Goal: Transaction & Acquisition: Purchase product/service

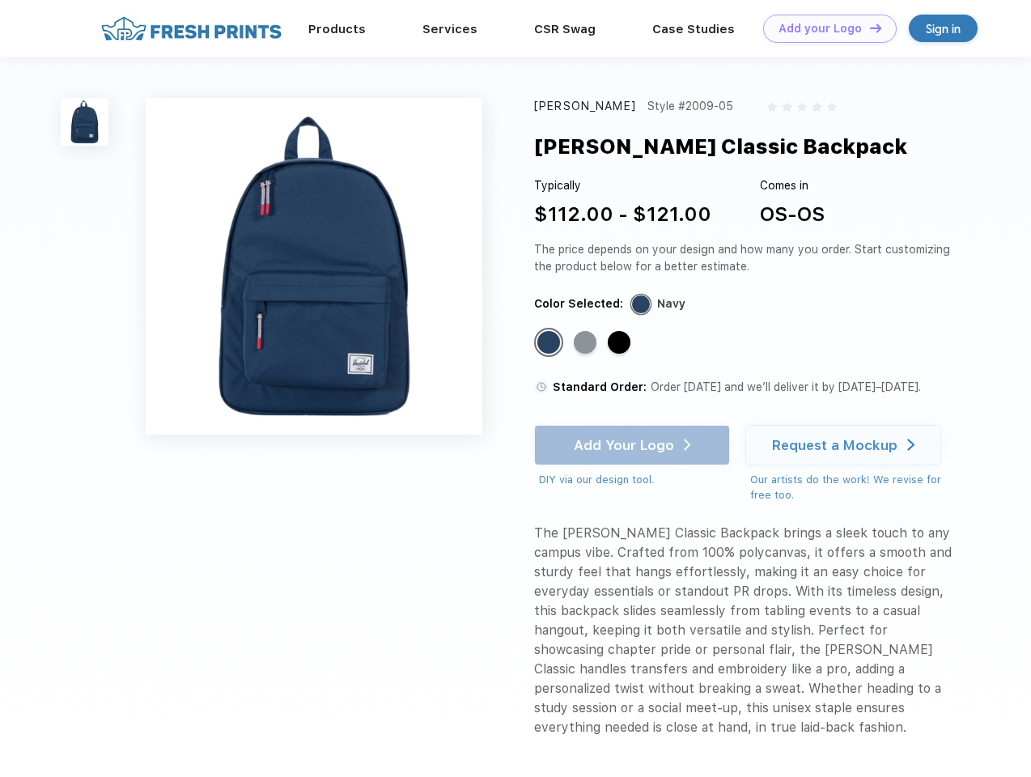
click at [824, 28] on link "Add your Logo Design Tool" at bounding box center [830, 29] width 134 height 28
click at [0, 0] on div "Design Tool" at bounding box center [0, 0] width 0 height 0
click at [868, 28] on link "Add your Logo Design Tool" at bounding box center [830, 29] width 134 height 28
click at [85, 121] on img at bounding box center [85, 122] width 48 height 48
click at [550, 343] on div "Standard Color" at bounding box center [548, 342] width 23 height 23
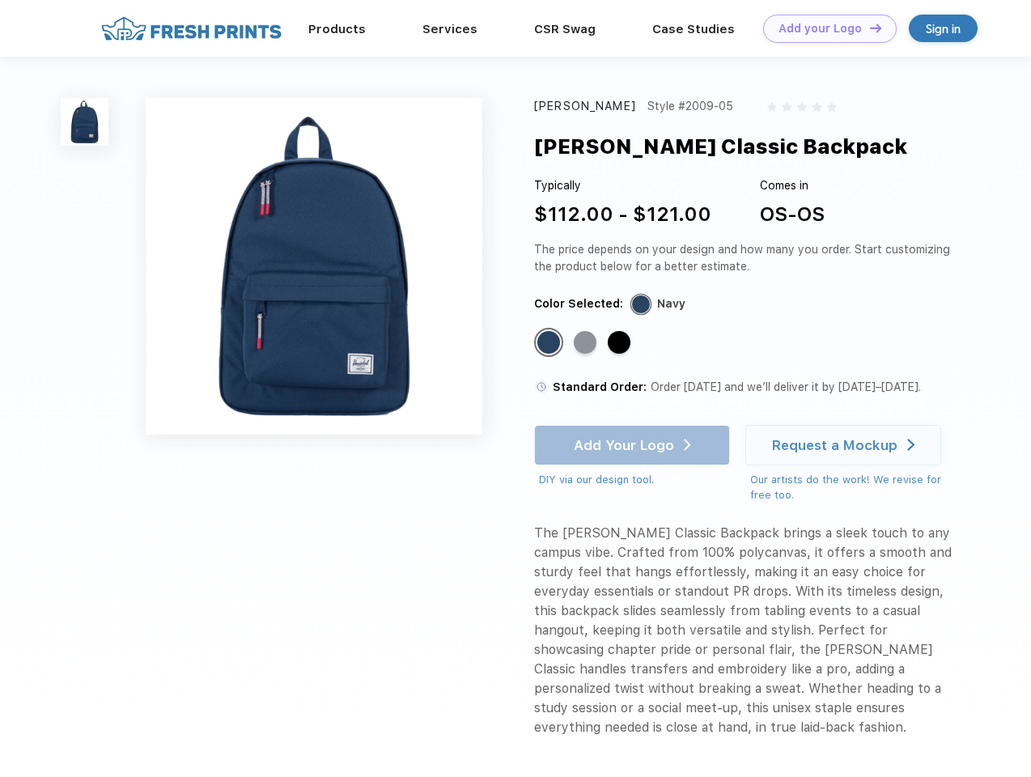
click at [587, 343] on div "Standard Color" at bounding box center [585, 342] width 23 height 23
click at [621, 343] on div "Standard Color" at bounding box center [619, 342] width 23 height 23
click at [634, 445] on div "Add Your Logo DIY via our design tool. Ah shoot! This product isn't up in our d…" at bounding box center [632, 456] width 196 height 63
click at [846, 445] on div "Request a Mockup" at bounding box center [834, 445] width 125 height 16
